Goal: Transaction & Acquisition: Purchase product/service

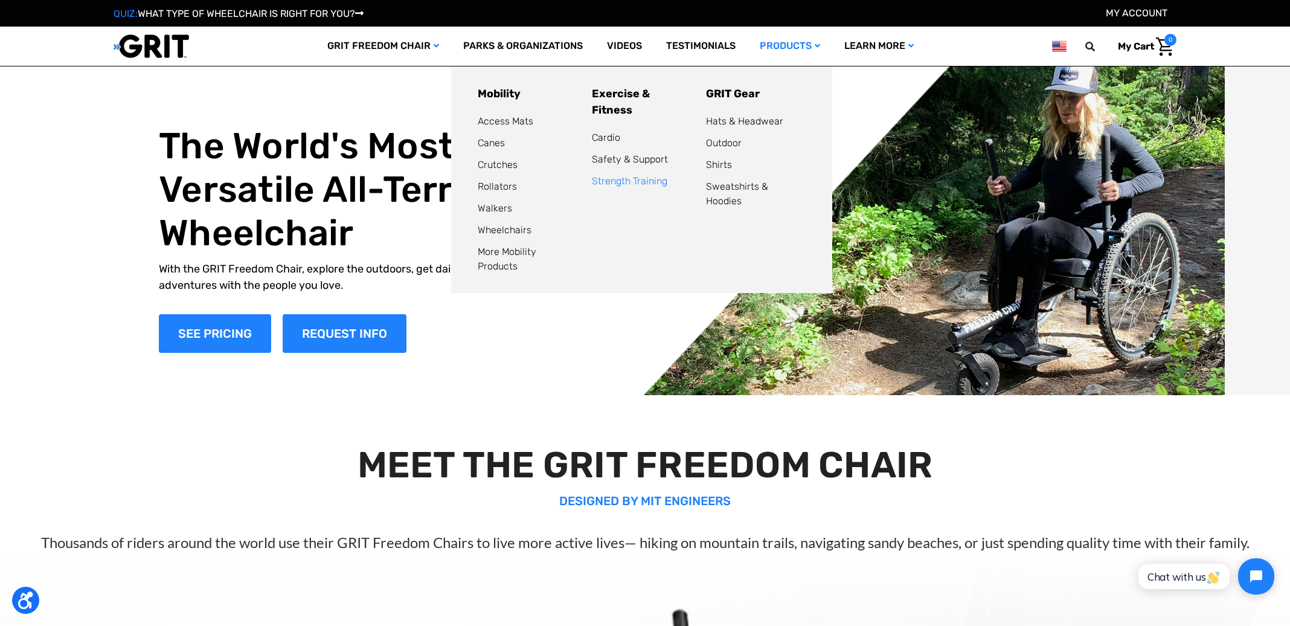
click at [628, 175] on link "Strength Training" at bounding box center [629, 180] width 75 height 11
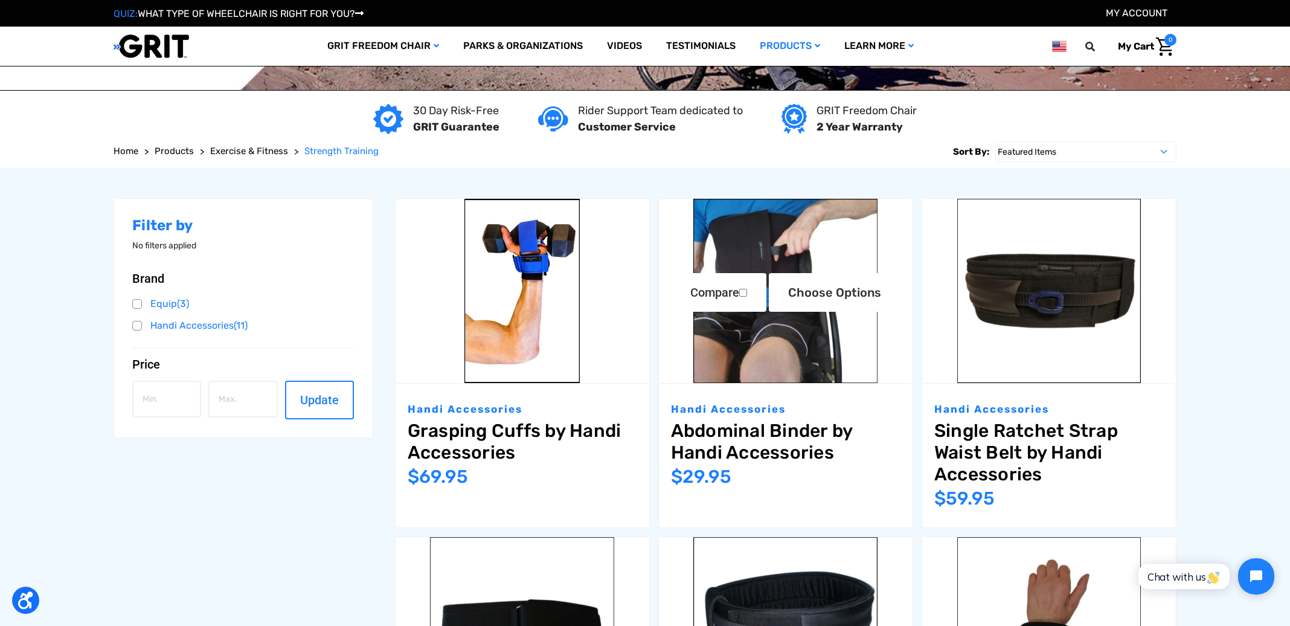
scroll to position [113, 0]
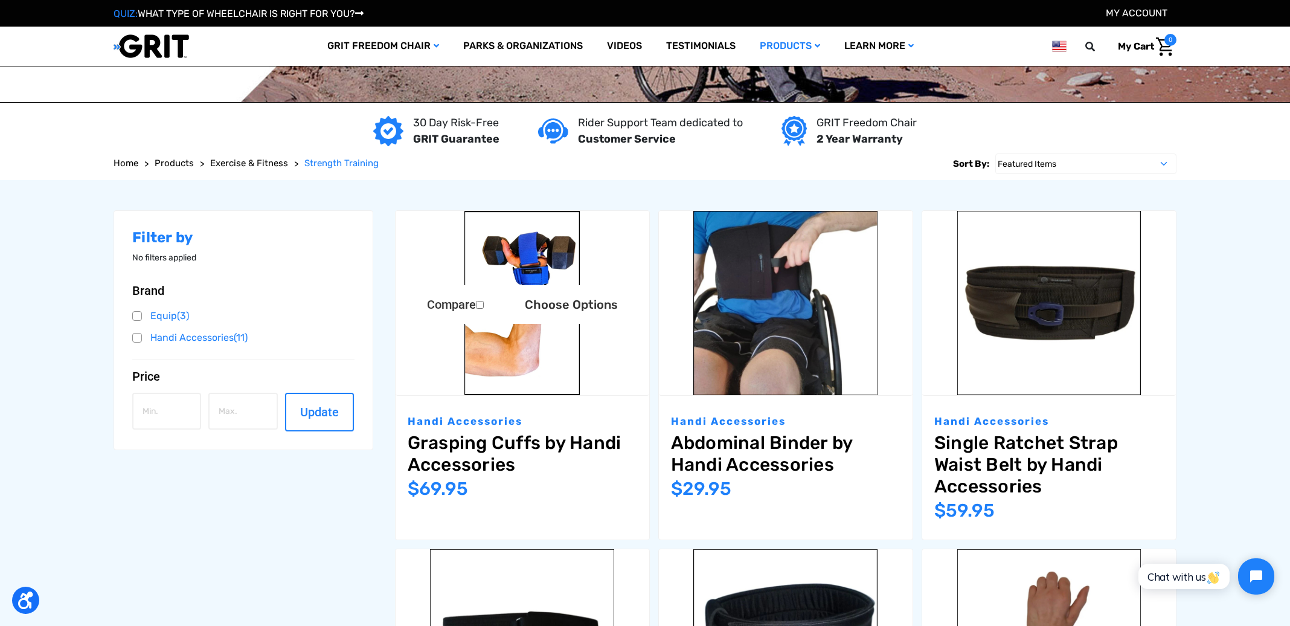
click at [519, 450] on link "Grasping Cuffs by Handi Accessories" at bounding box center [522, 453] width 229 height 43
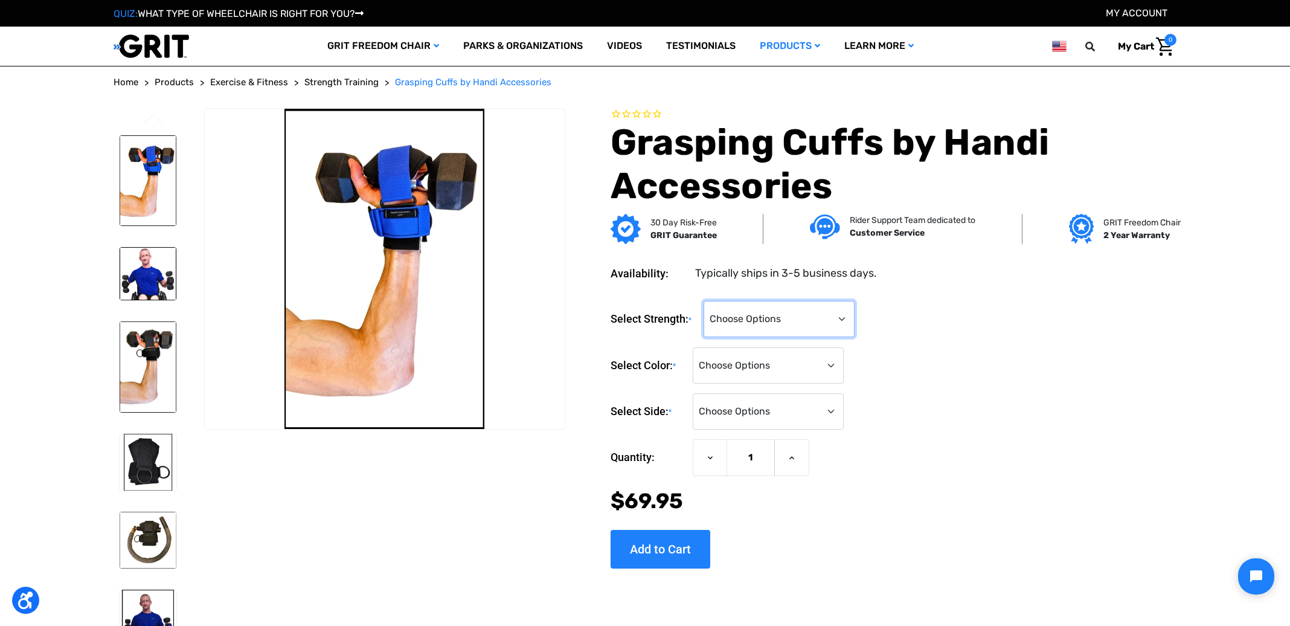
click at [821, 312] on select "Choose Options Standard Strength Grasping Cuff Heavy-Duty Grasping Cuff (+$20)" at bounding box center [779, 319] width 151 height 36
click at [841, 366] on select "Choose Options Black Blue on Black Red on Black" at bounding box center [768, 365] width 151 height 36
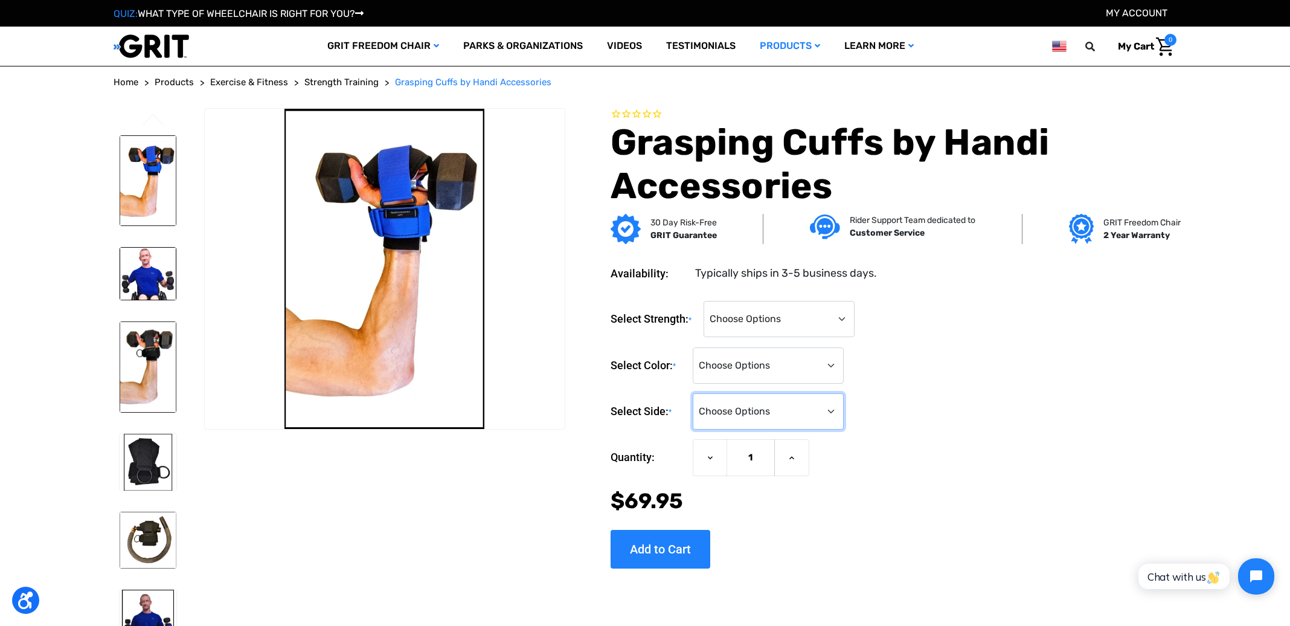
click at [833, 412] on select "Choose Options Left Right" at bounding box center [768, 411] width 151 height 36
click at [800, 400] on select "Choose Options Left Right" at bounding box center [768, 411] width 151 height 36
